Goal: Task Accomplishment & Management: Manage account settings

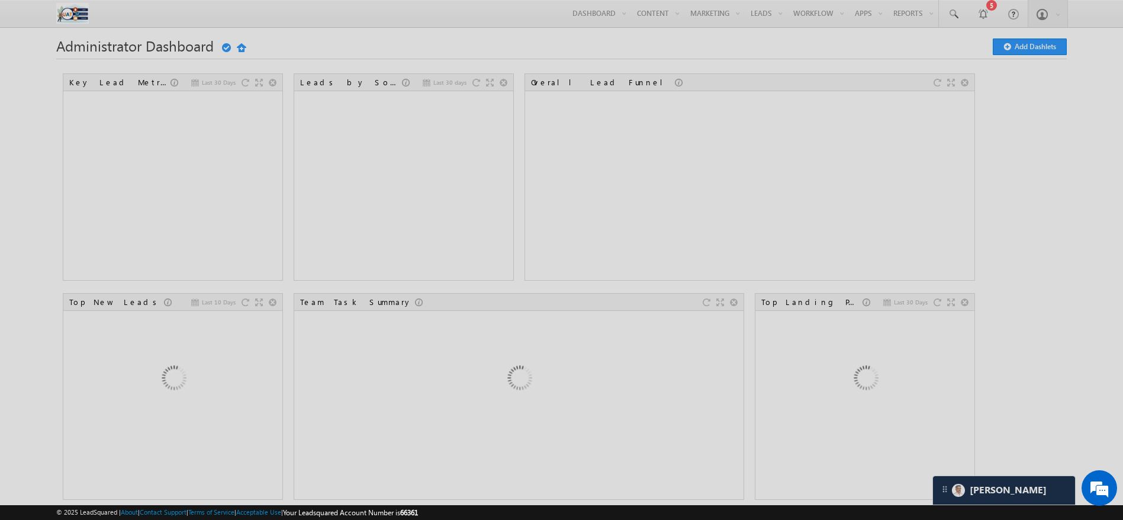
click at [998, 97] on div at bounding box center [561, 260] width 1123 height 520
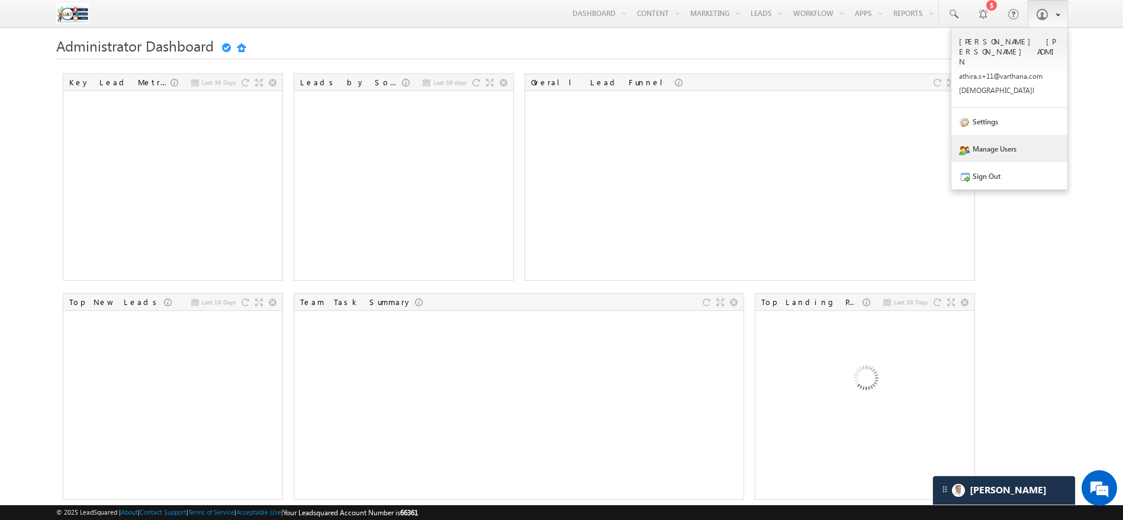
click at [995, 135] on link "Manage Users" at bounding box center [1010, 148] width 116 height 27
click at [997, 110] on link "Settings" at bounding box center [1010, 121] width 116 height 27
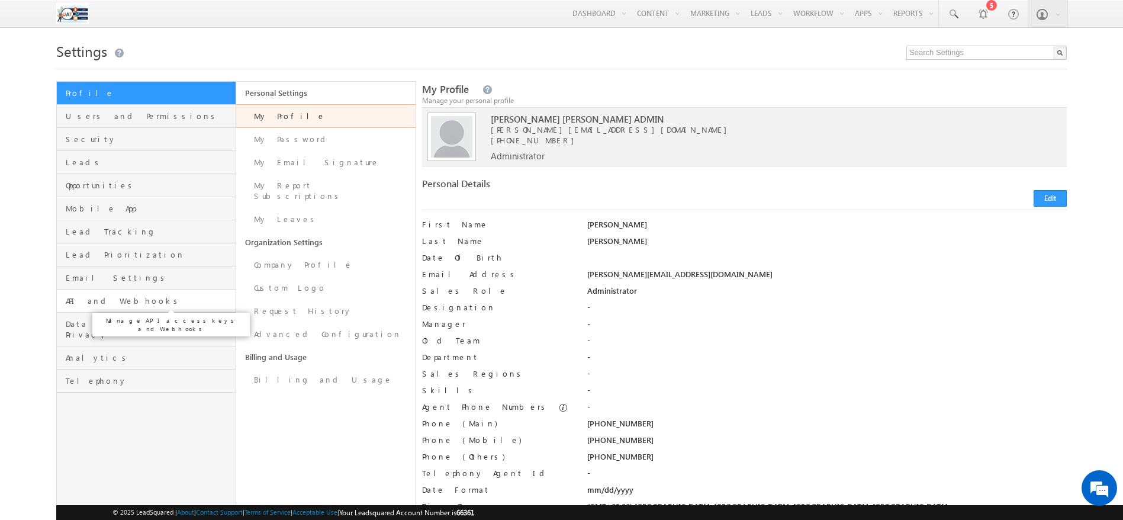
click at [96, 297] on span "API and Webhooks" at bounding box center [149, 301] width 167 height 11
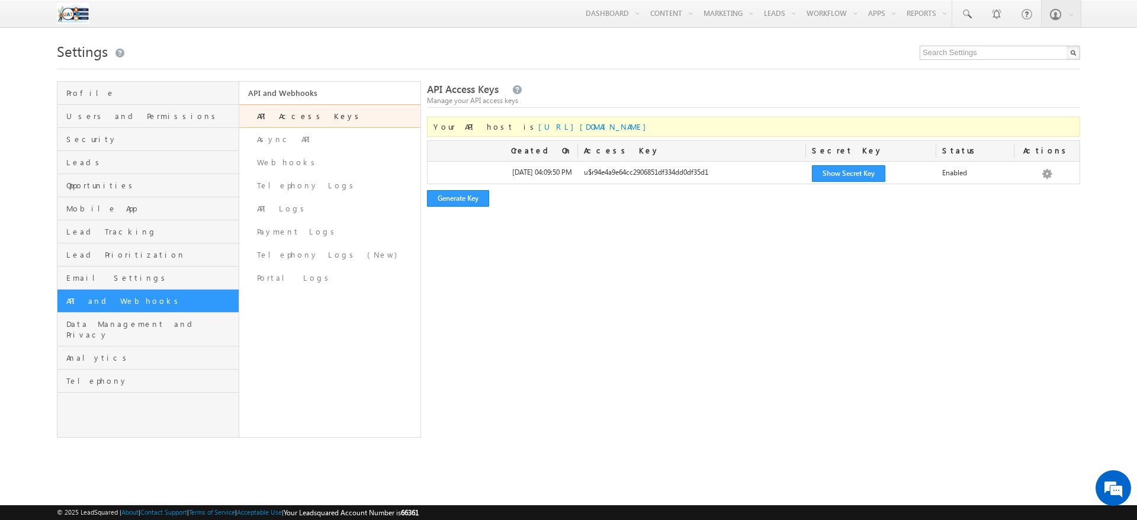
click at [309, 120] on link "API Access Keys" at bounding box center [330, 116] width 182 height 24
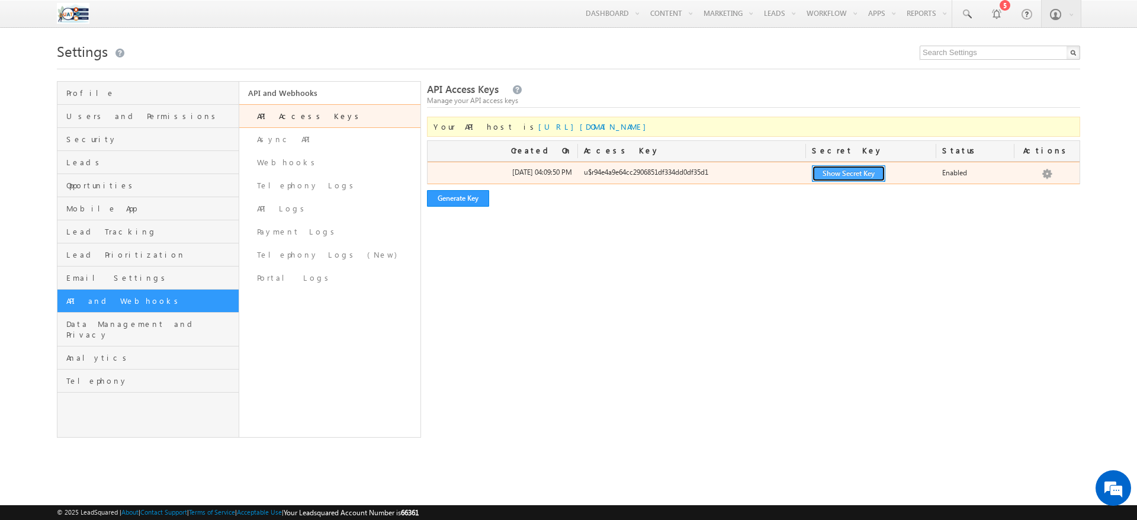
click at [830, 168] on button "Show Secret Key" at bounding box center [848, 173] width 73 height 17
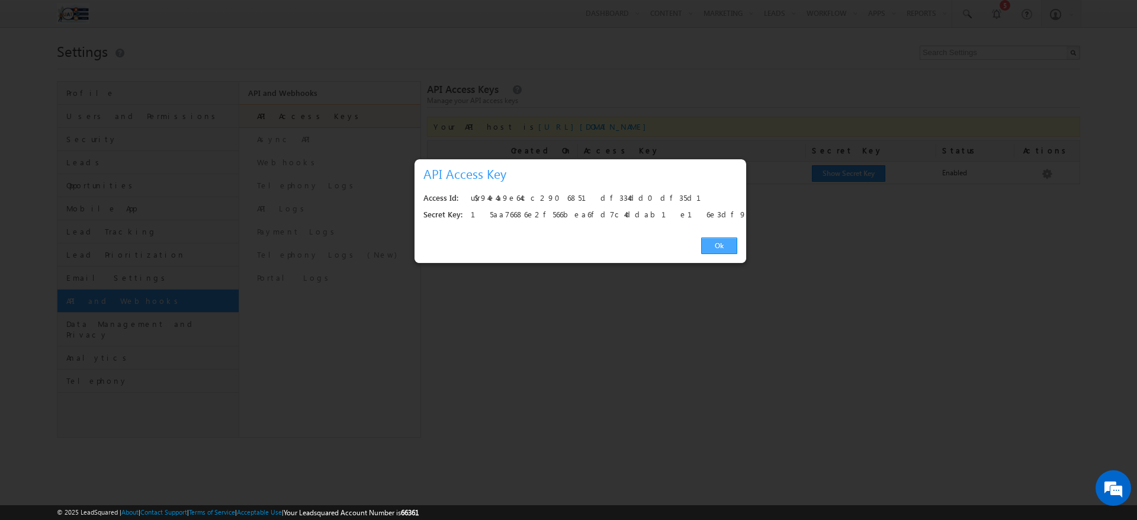
click at [725, 239] on link "Ok" at bounding box center [719, 245] width 36 height 17
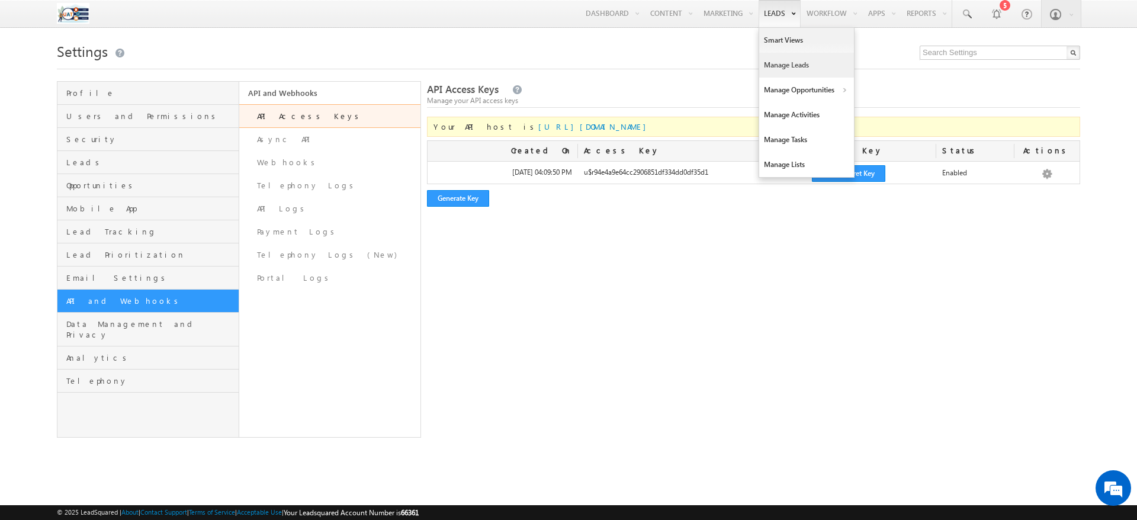
click at [766, 60] on link "Manage Leads" at bounding box center [806, 65] width 95 height 25
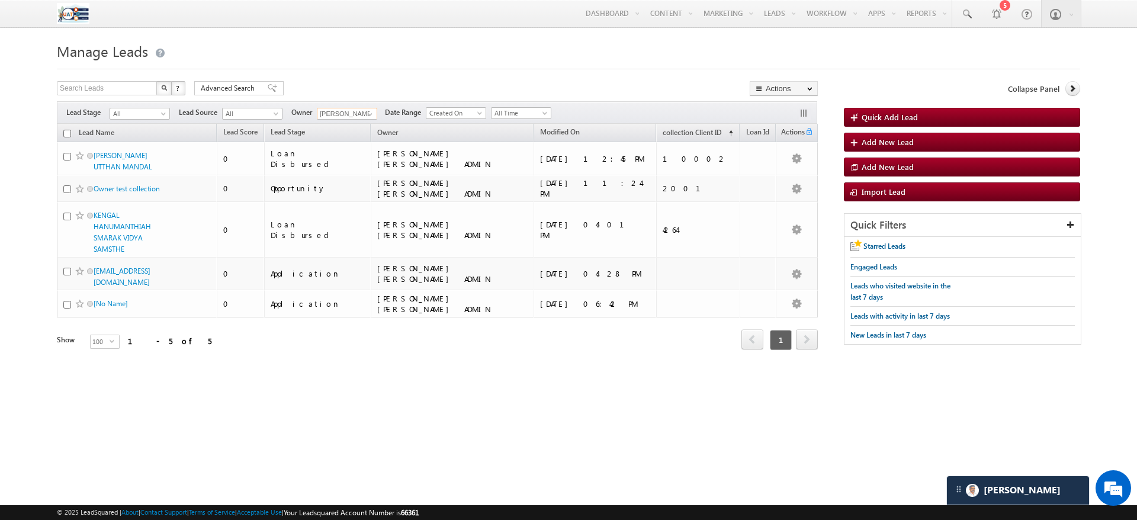
click at [357, 117] on input "[PERSON_NAME] [PERSON_NAME] ADMIN" at bounding box center [347, 114] width 60 height 12
click at [362, 117] on link at bounding box center [368, 114] width 15 height 12
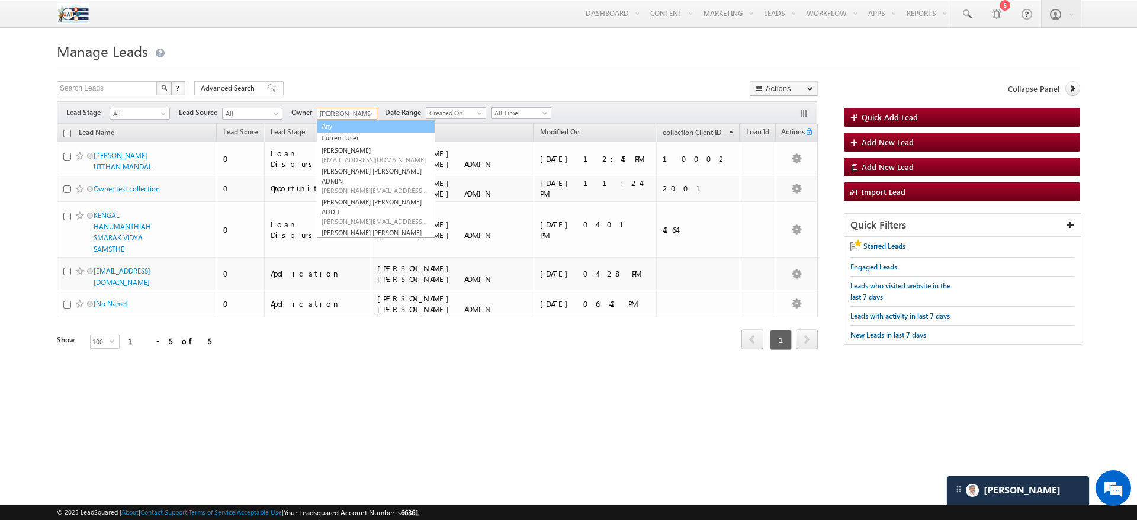
click at [335, 125] on link "Any" at bounding box center [376, 127] width 118 height 14
type input "Any"
